Goal: Book appointment/travel/reservation

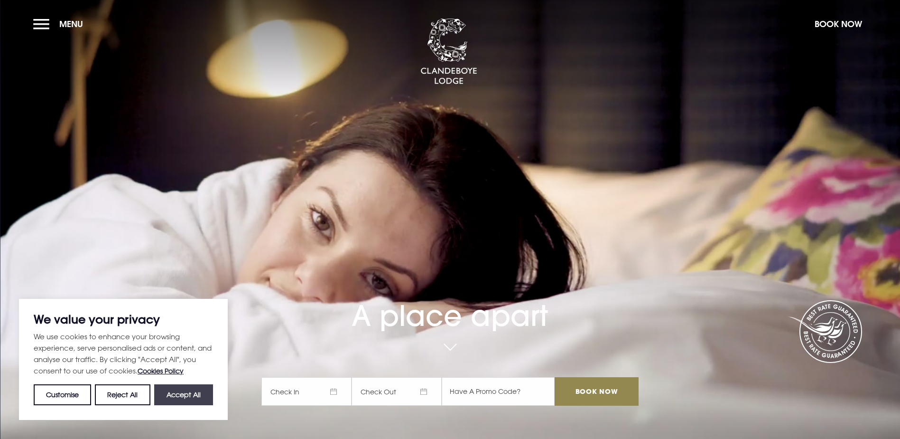
click at [169, 400] on button "Accept All" at bounding box center [183, 394] width 59 height 21
checkbox input "true"
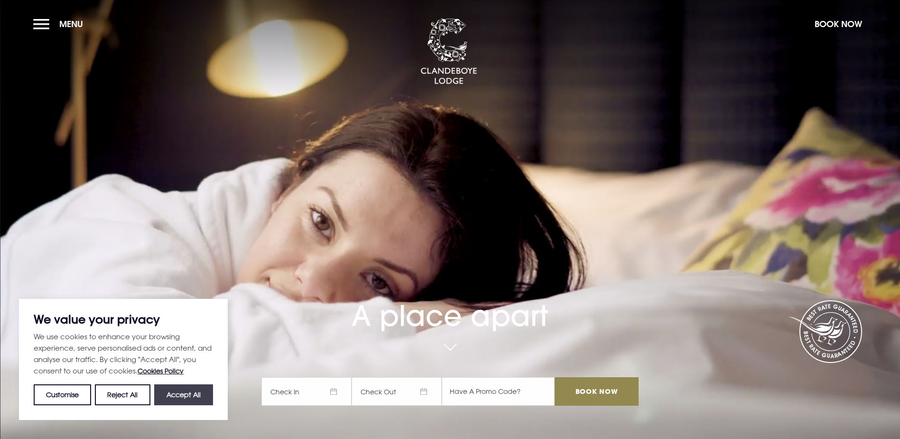
checkbox input "true"
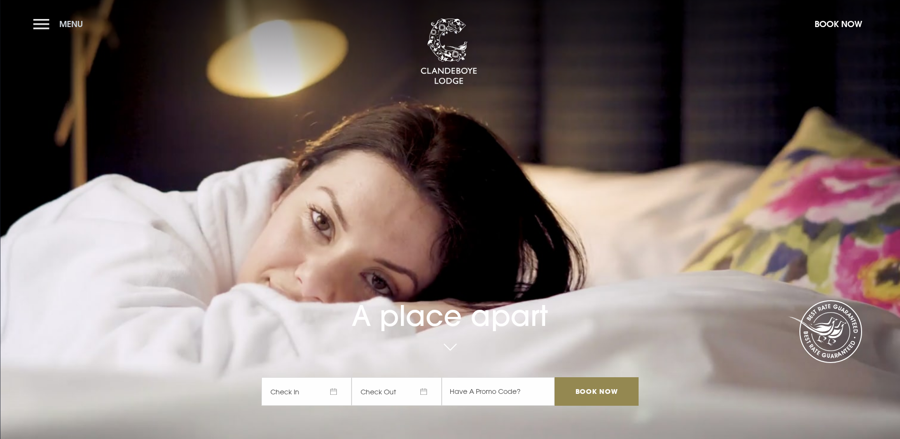
click at [48, 28] on button "Menu" at bounding box center [60, 24] width 55 height 20
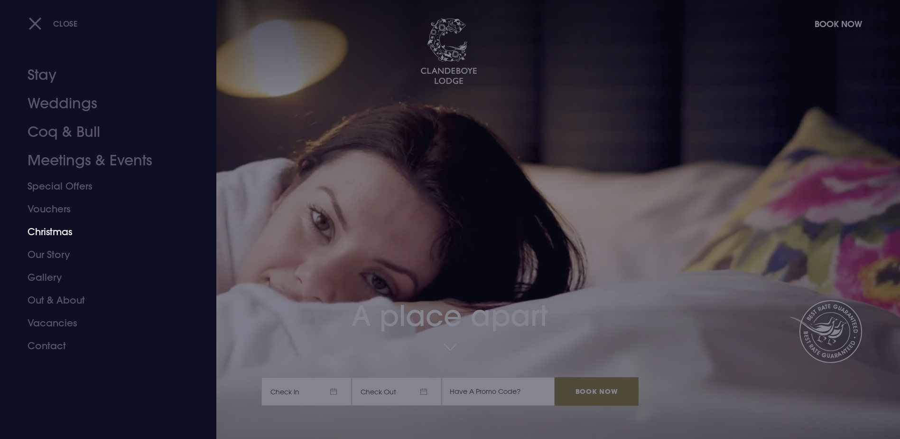
click at [54, 232] on link "Christmas" at bounding box center [103, 231] width 150 height 23
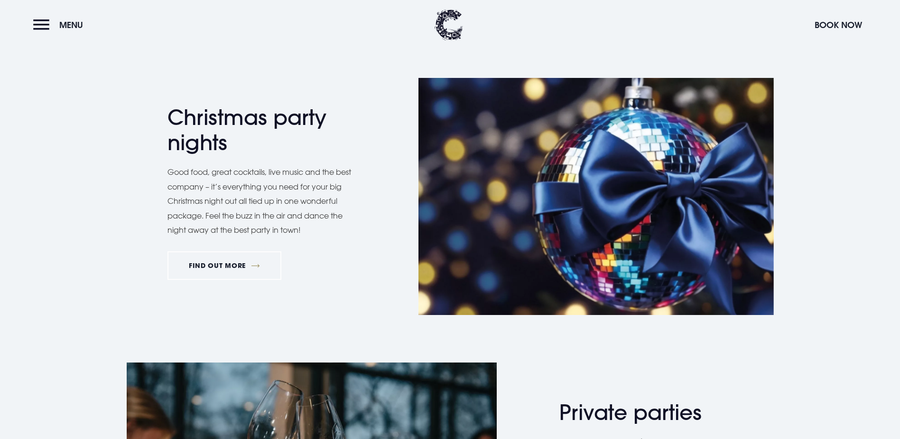
scroll to position [427, 0]
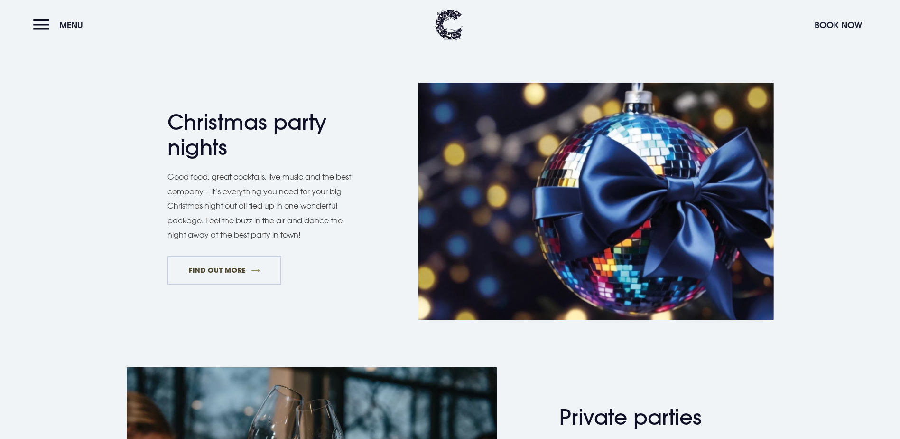
click at [223, 284] on link "FIND OUT MORE" at bounding box center [225, 270] width 114 height 28
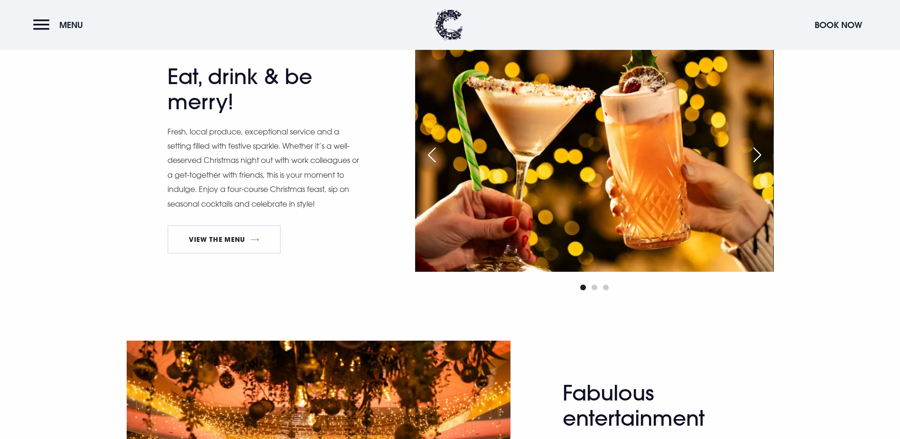
scroll to position [522, 0]
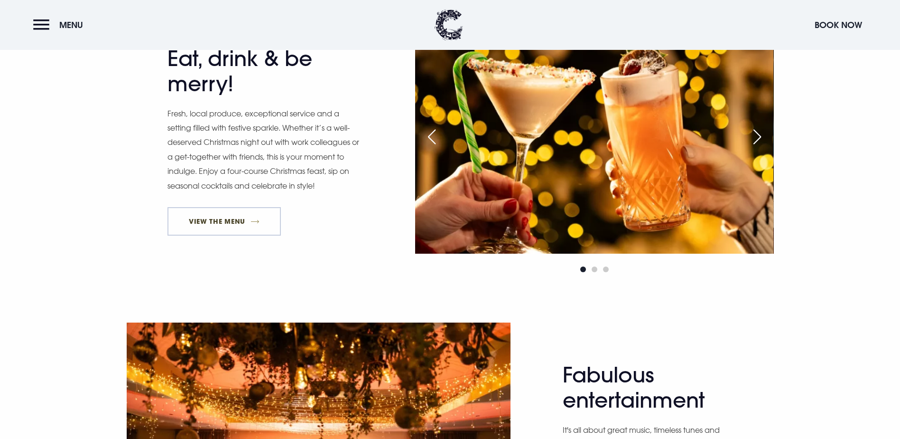
click at [240, 235] on link "View The Menu" at bounding box center [225, 221] width 114 height 28
